Goal: Register for event/course: Sign up to attend an event or enroll in a course

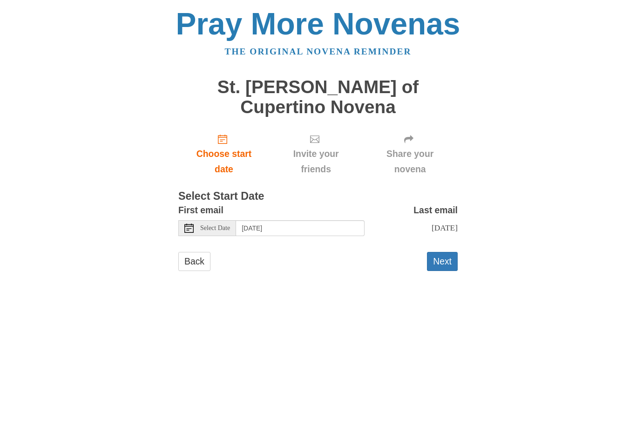
click at [445, 252] on button "Next" at bounding box center [442, 261] width 31 height 19
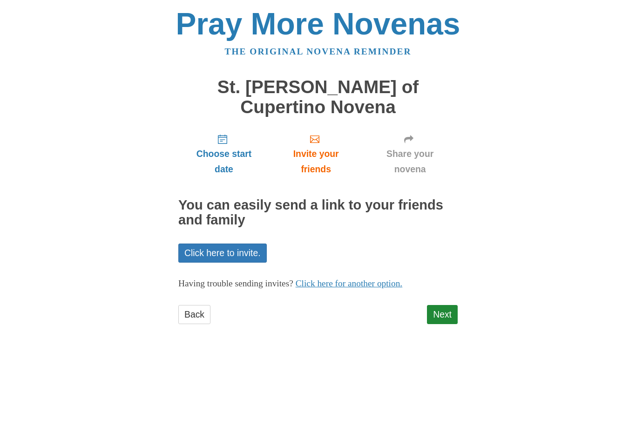
click at [443, 305] on link "Next" at bounding box center [442, 314] width 31 height 19
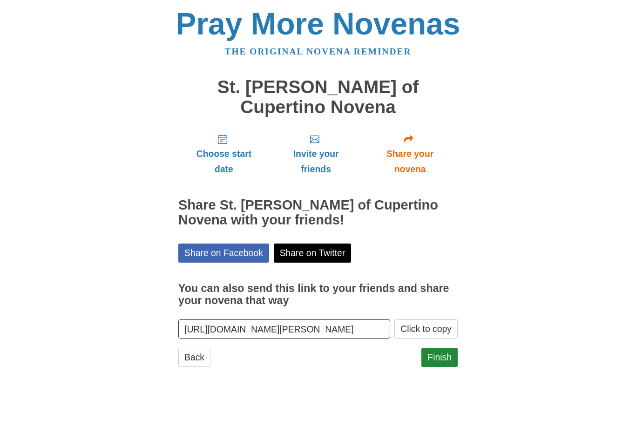
click at [445, 348] on link "Finish" at bounding box center [440, 357] width 36 height 19
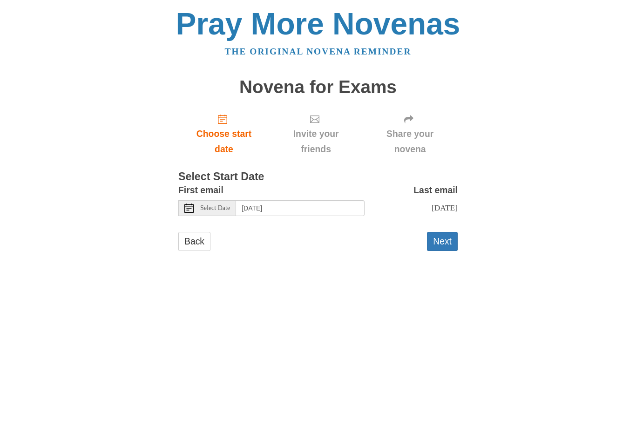
click at [191, 207] on icon at bounding box center [188, 208] width 9 height 9
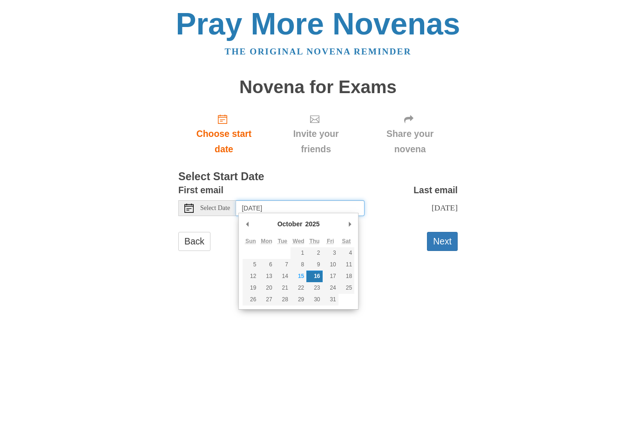
type input "Sunday, October 26th"
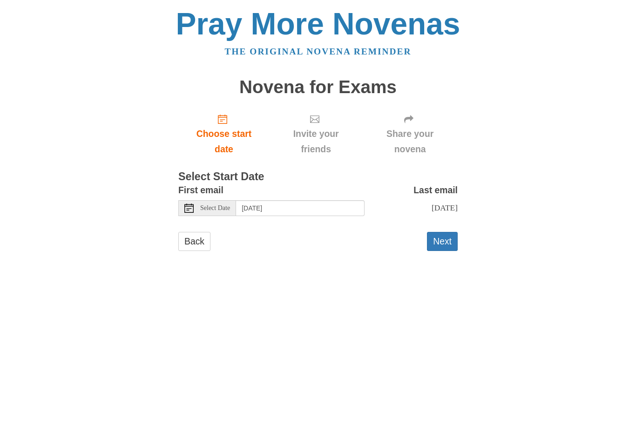
click at [446, 240] on button "Next" at bounding box center [442, 241] width 31 height 19
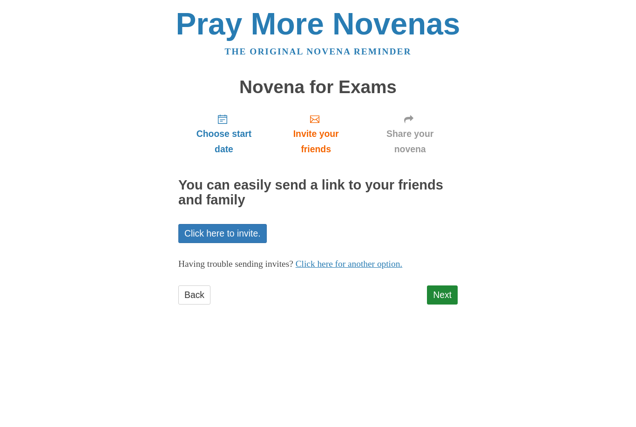
click at [447, 293] on link "Next" at bounding box center [442, 295] width 31 height 19
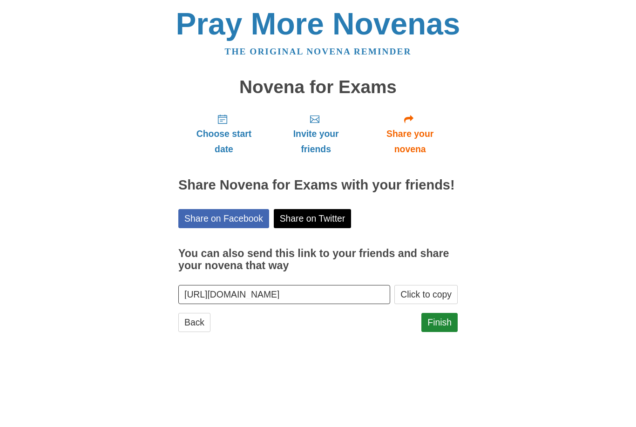
click at [443, 323] on link "Finish" at bounding box center [440, 322] width 36 height 19
